Goal: Task Accomplishment & Management: Use online tool/utility

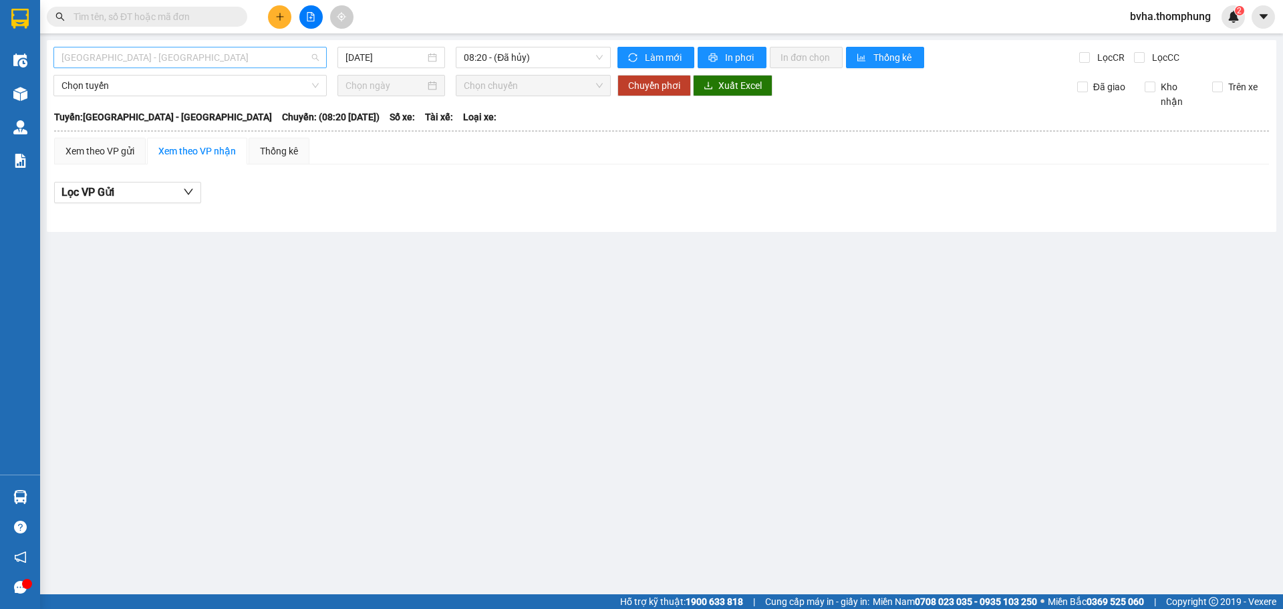
click at [315, 59] on span "[GEOGRAPHIC_DATA] - [GEOGRAPHIC_DATA]" at bounding box center [189, 57] width 257 height 20
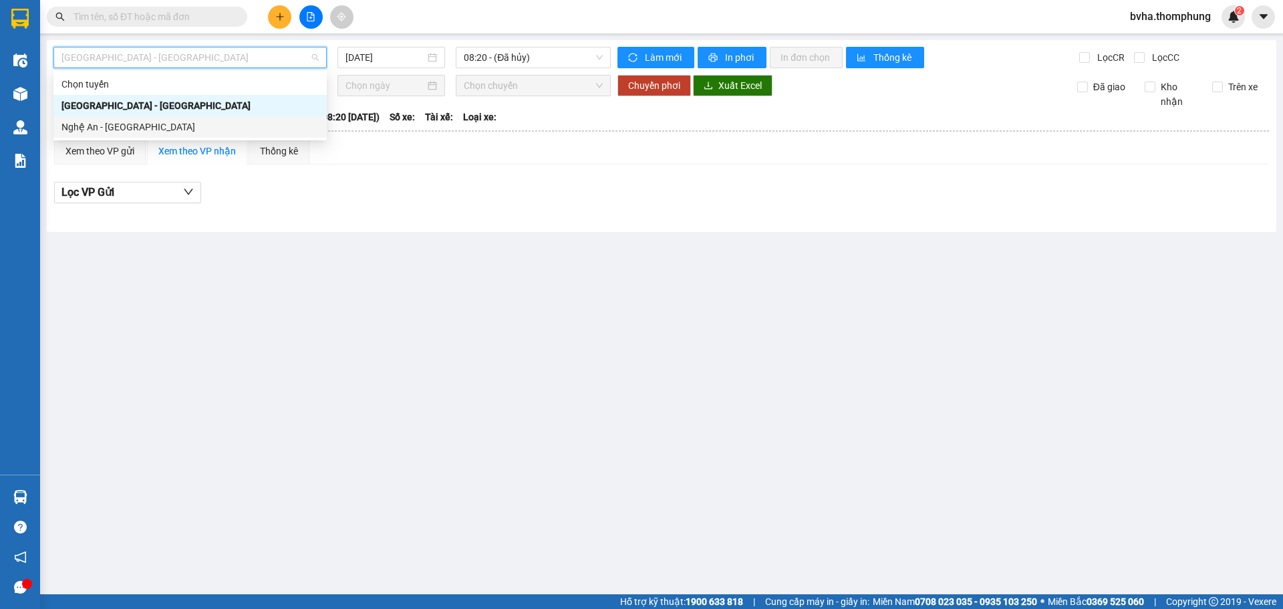
click at [195, 132] on div "Nghệ An - [GEOGRAPHIC_DATA]" at bounding box center [189, 127] width 257 height 15
type input "[DATE]"
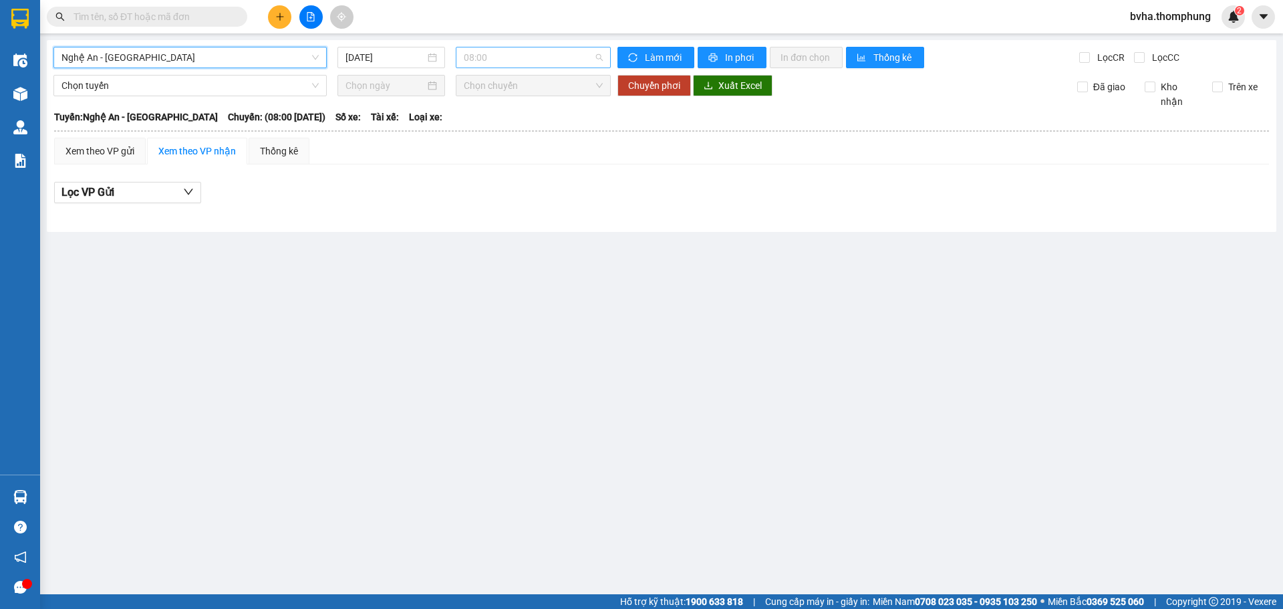
click at [600, 56] on span "08:00" at bounding box center [533, 57] width 139 height 20
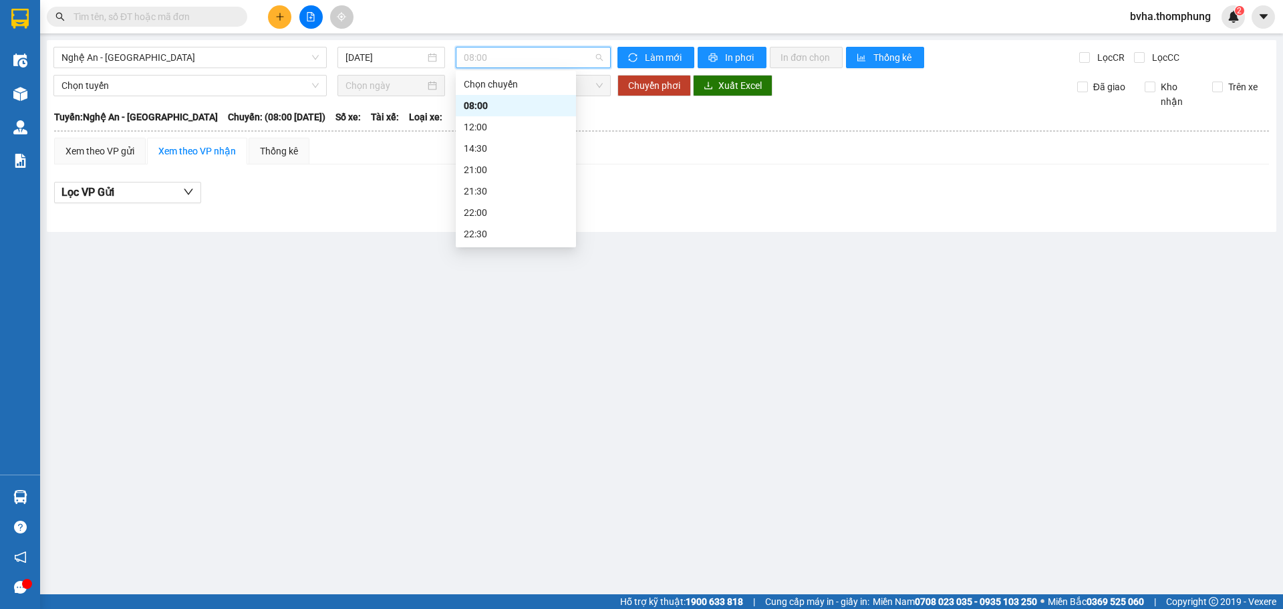
click at [600, 56] on span "08:00" at bounding box center [533, 57] width 139 height 20
click at [316, 58] on span "Nghệ An - [GEOGRAPHIC_DATA]" at bounding box center [189, 57] width 257 height 20
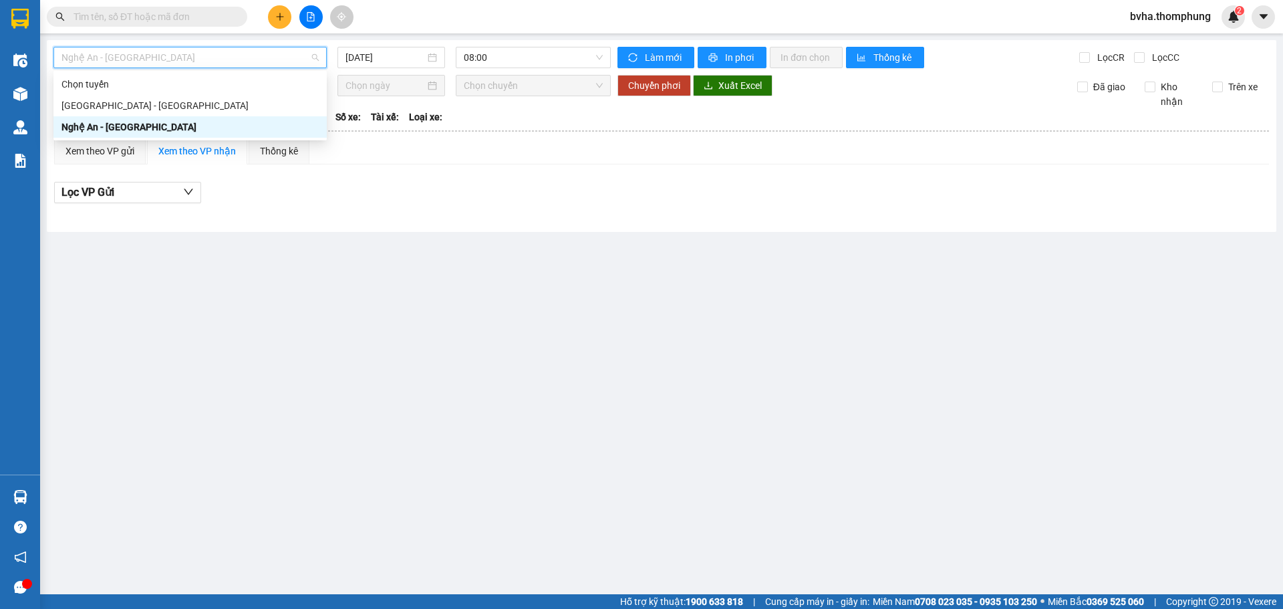
click at [261, 124] on div "Nghệ An - [GEOGRAPHIC_DATA]" at bounding box center [189, 127] width 257 height 15
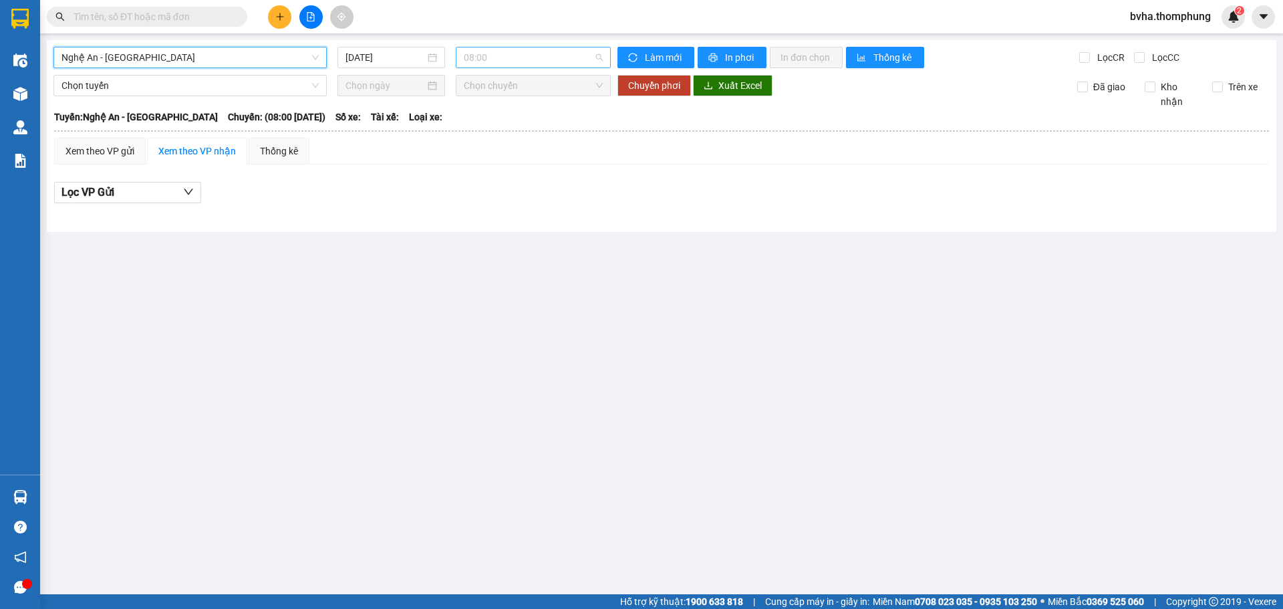
click at [602, 57] on span "08:00" at bounding box center [533, 57] width 139 height 20
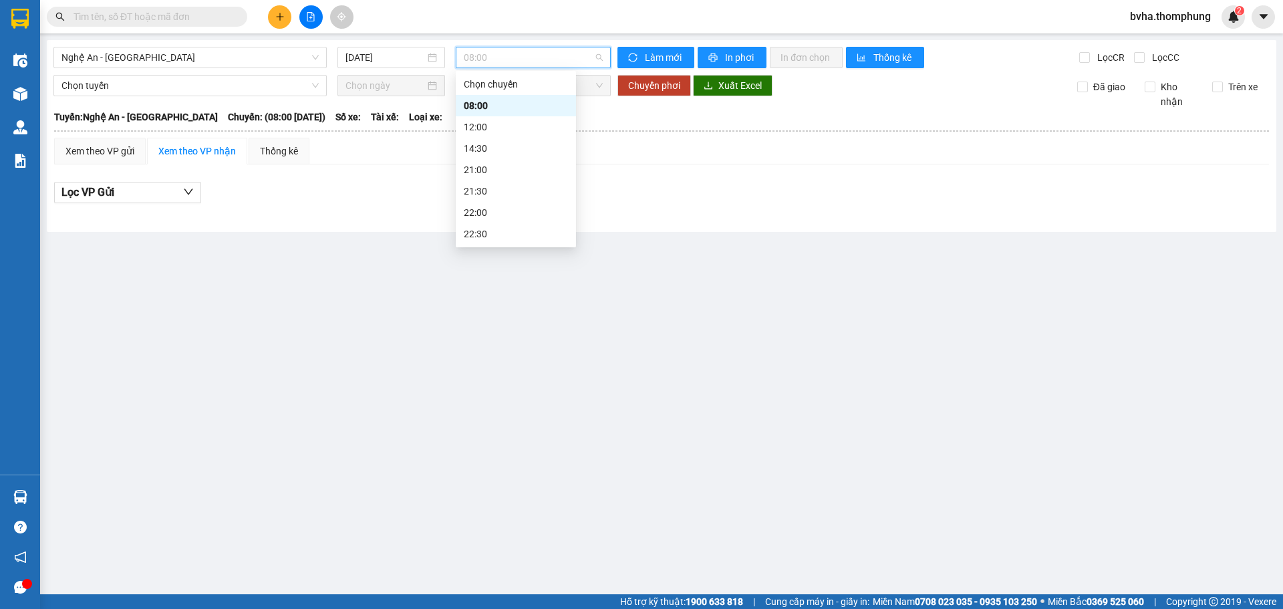
click at [533, 108] on div "08:00" at bounding box center [516, 105] width 104 height 15
click at [407, 57] on input "[DATE]" at bounding box center [386, 57] width 80 height 15
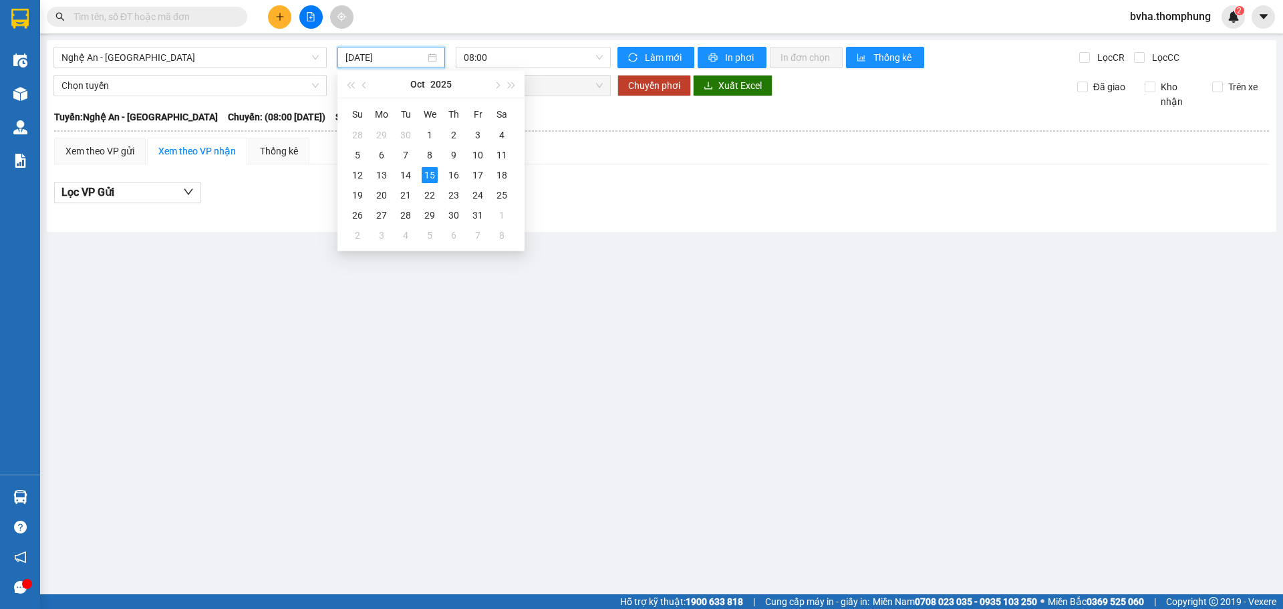
click at [718, 124] on th "[GEOGRAPHIC_DATA]: [GEOGRAPHIC_DATA] - [GEOGRAPHIC_DATA] Chuyến: (08:00 [DATE])…" at bounding box center [661, 117] width 1216 height 16
